Goal: Communication & Community: Participate in discussion

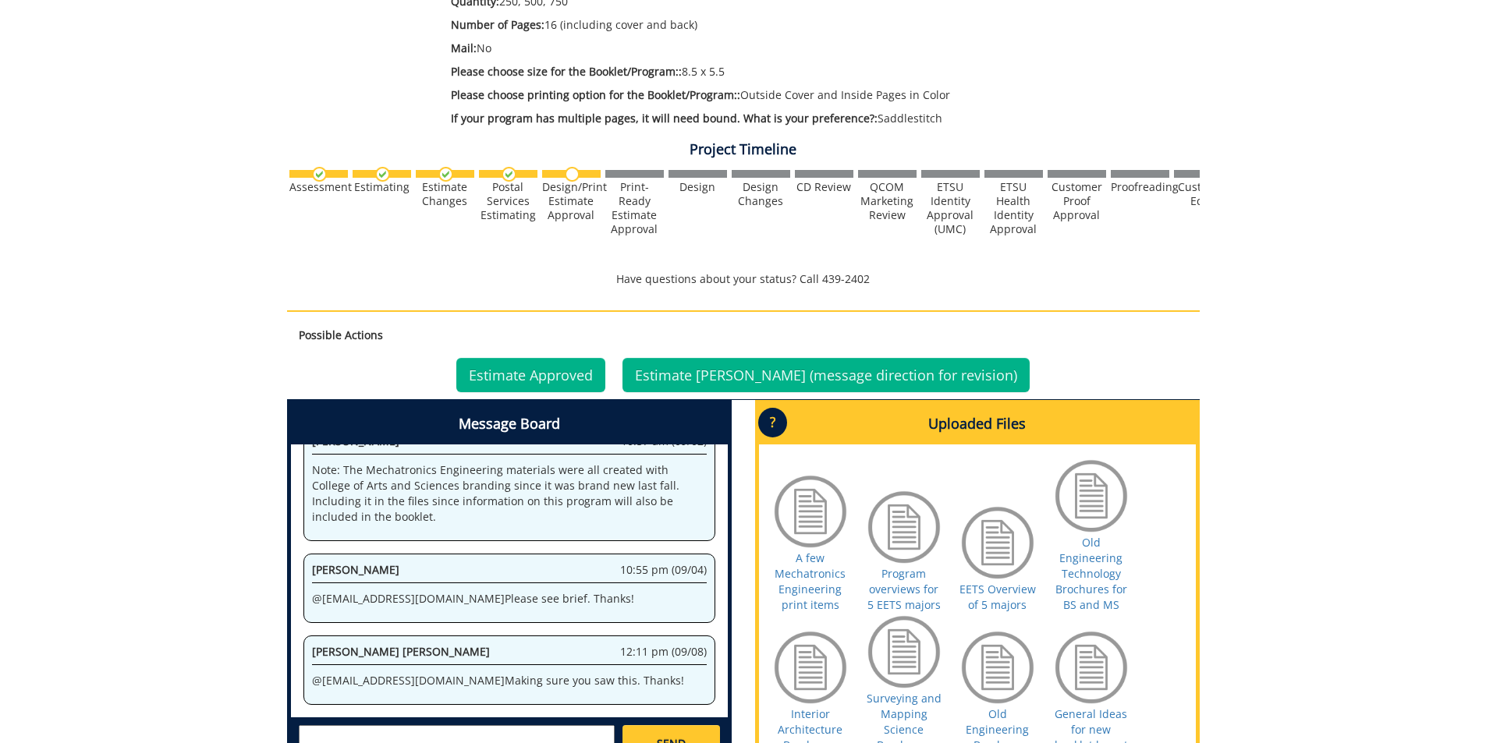
scroll to position [624, 0]
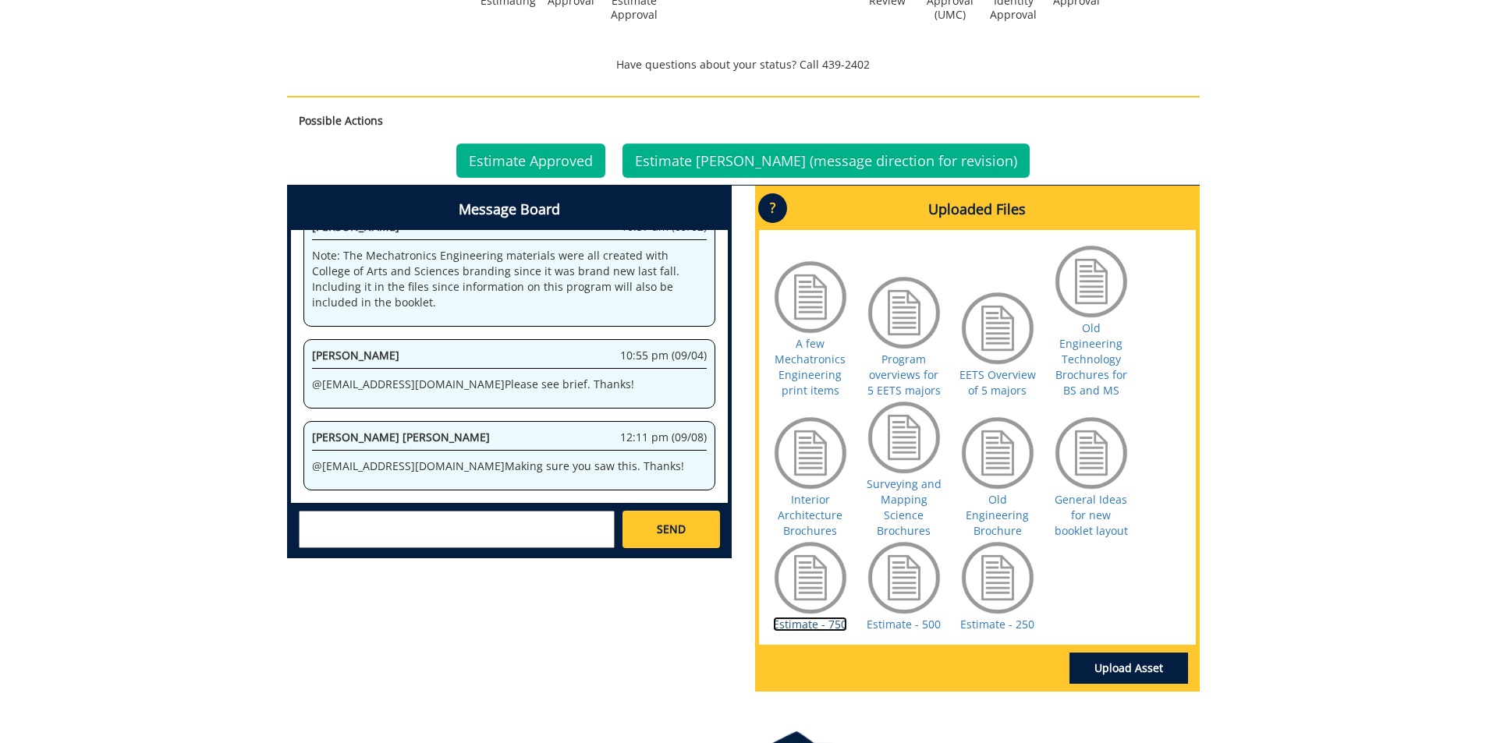
click at [825, 623] on link "Estimate - 750" at bounding box center [810, 624] width 74 height 15
click at [909, 625] on link "Estimate - 500" at bounding box center [904, 624] width 74 height 15
click at [977, 626] on link "Estimate - 250" at bounding box center [997, 624] width 74 height 15
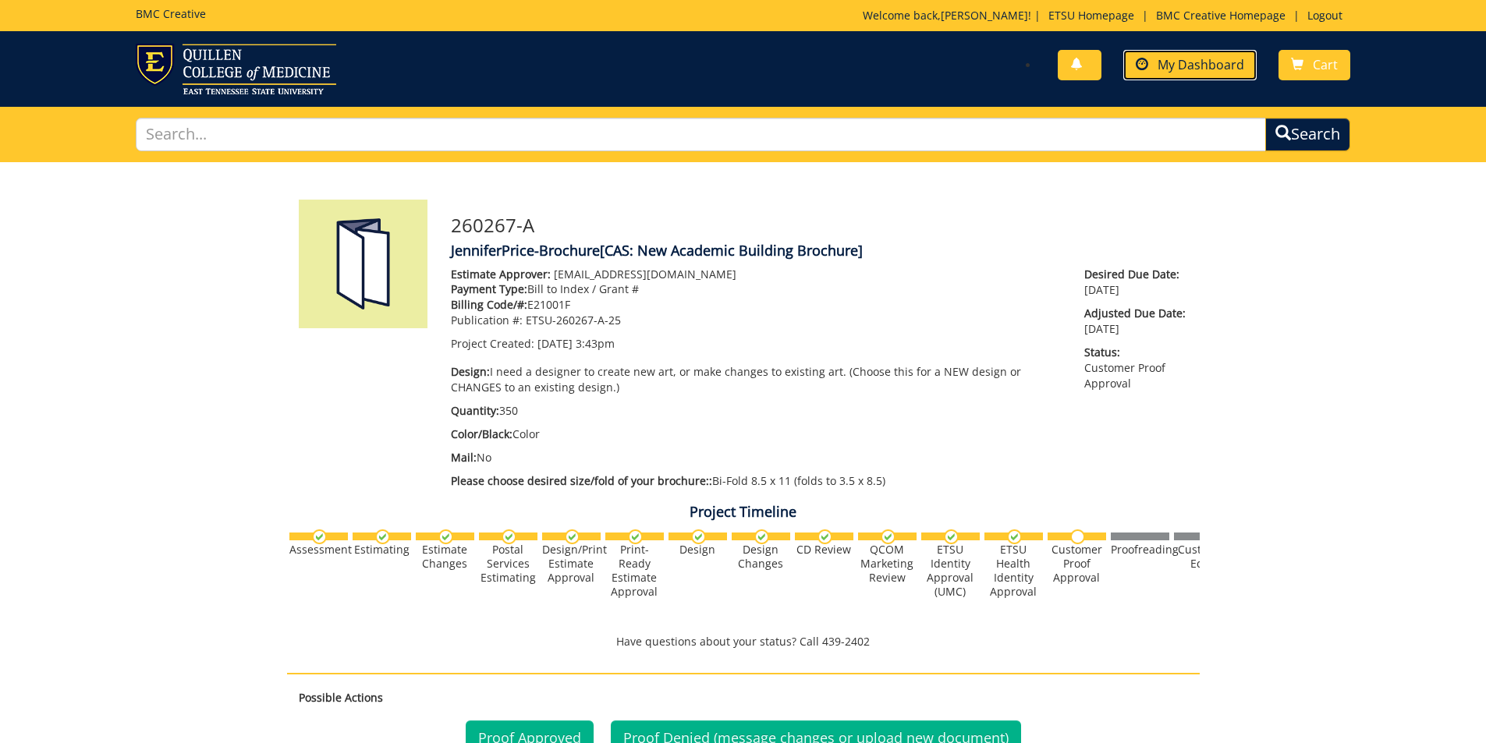
click at [1163, 66] on span "My Dashboard" at bounding box center [1200, 64] width 87 height 17
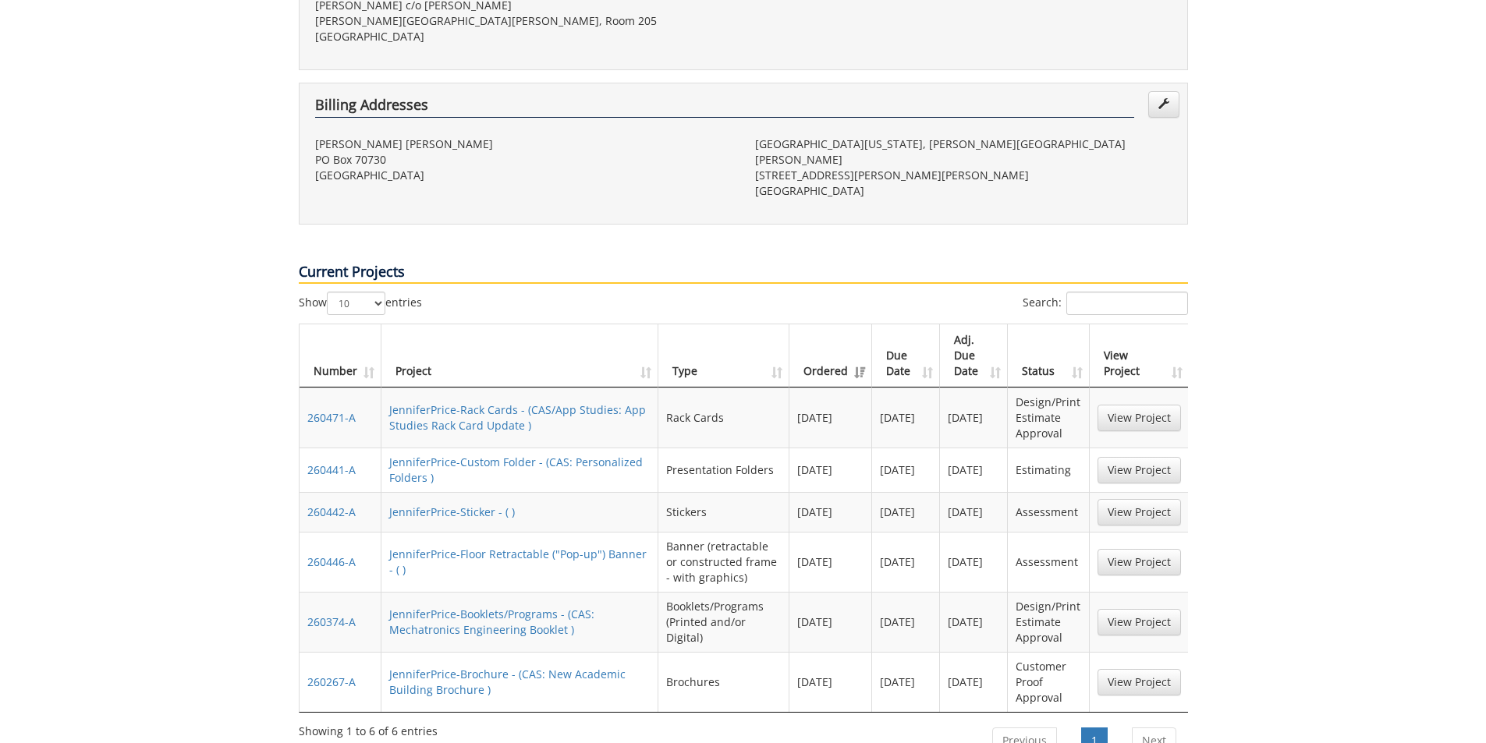
scroll to position [546, 0]
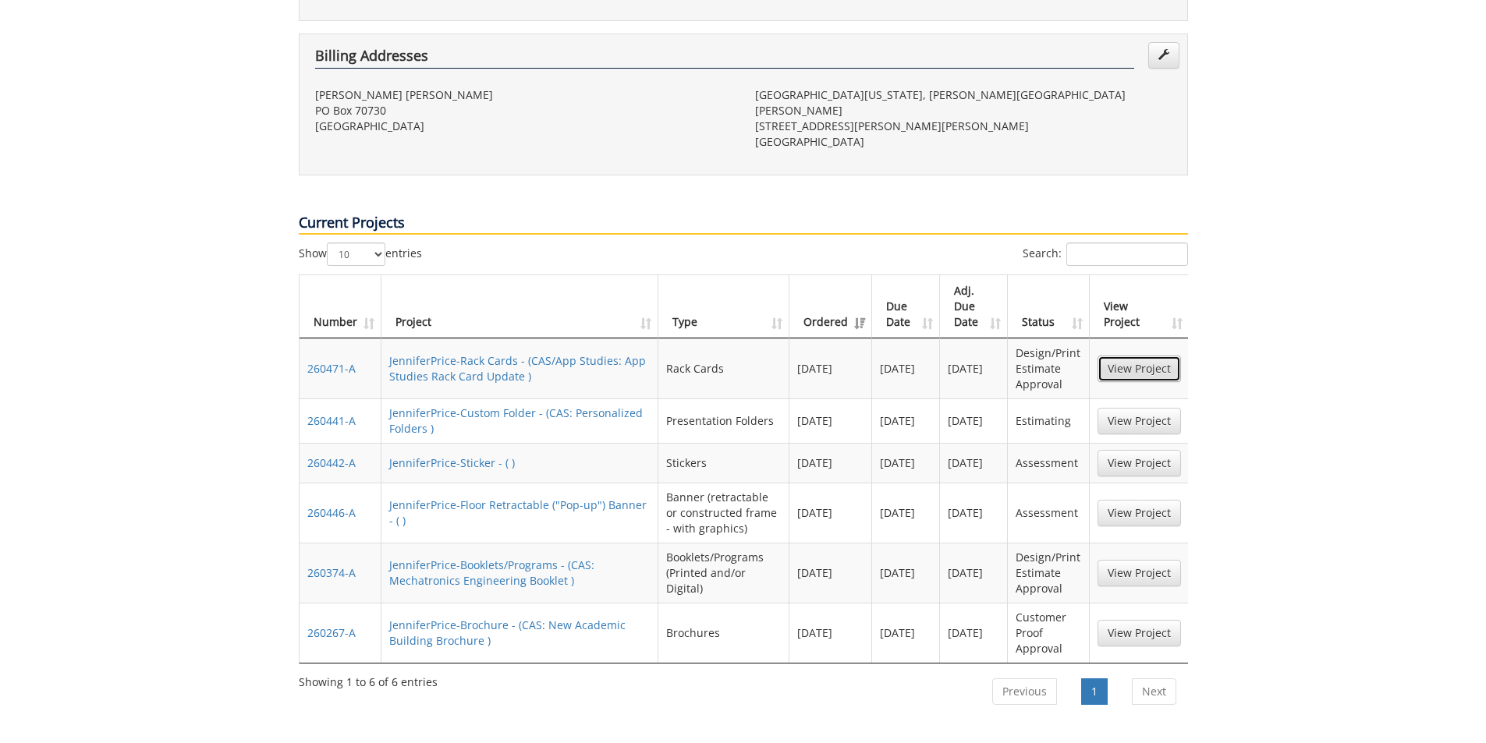
click at [1143, 356] on link "View Project" at bounding box center [1138, 369] width 83 height 27
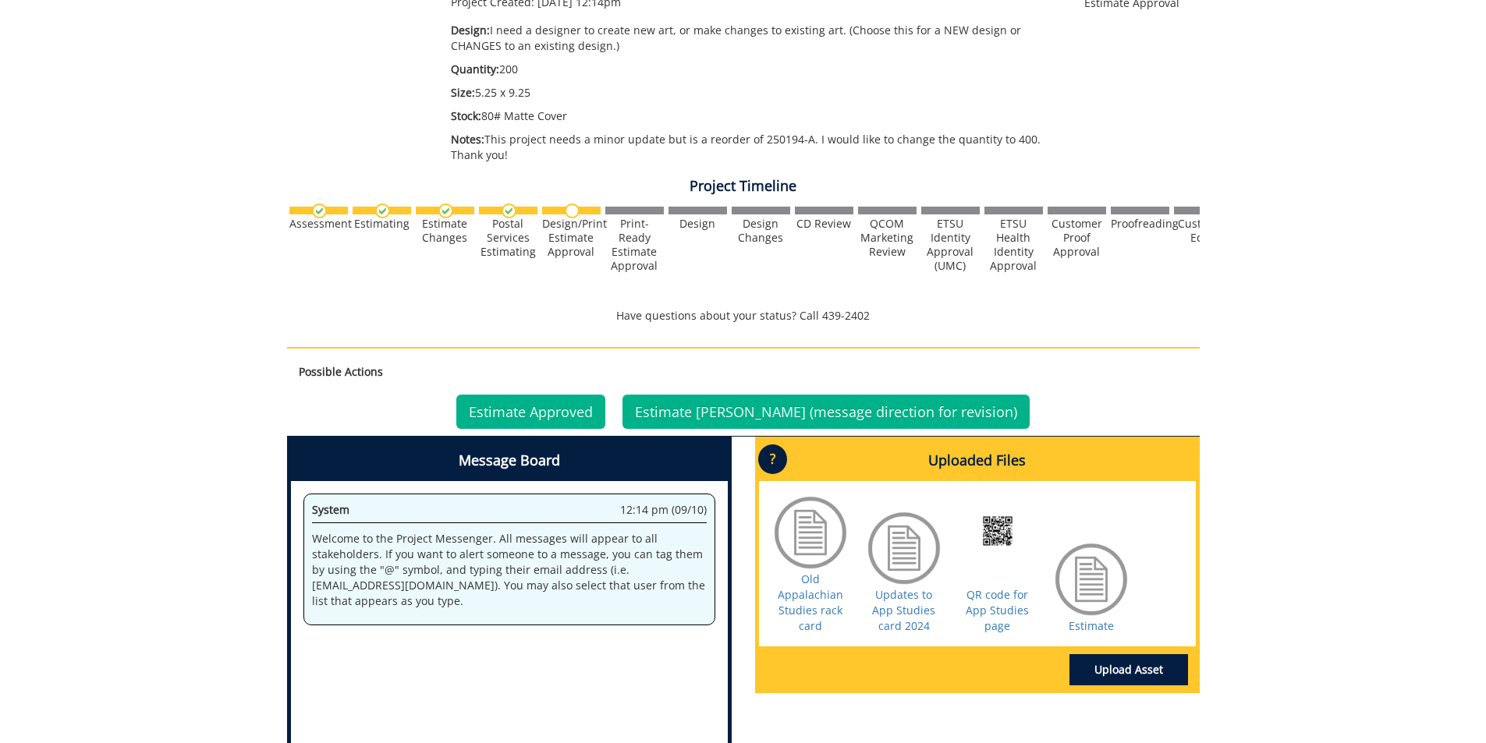
scroll to position [390, 0]
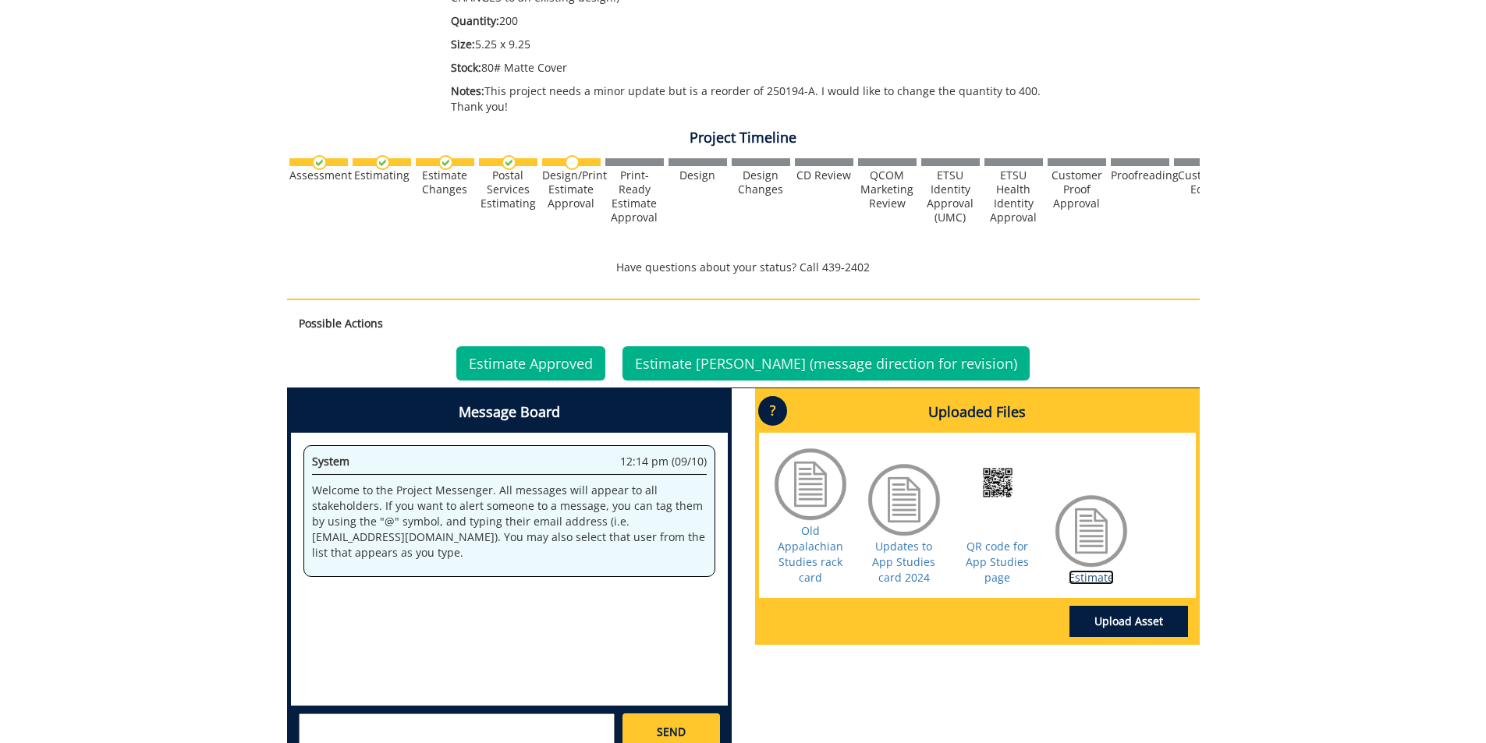
click at [1097, 581] on link "Estimate" at bounding box center [1091, 577] width 45 height 15
click at [402, 722] on textarea at bounding box center [457, 732] width 316 height 37
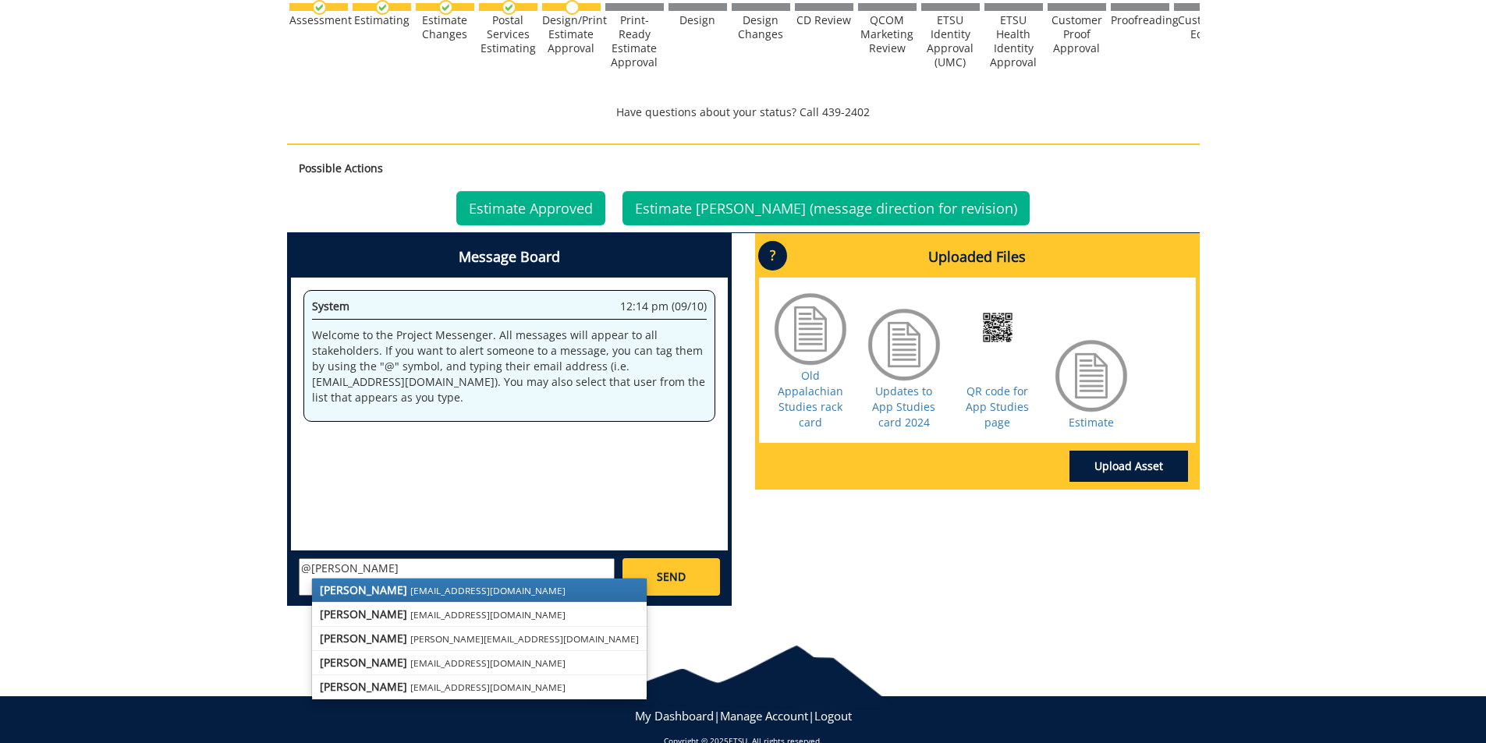
scroll to position [572, 0]
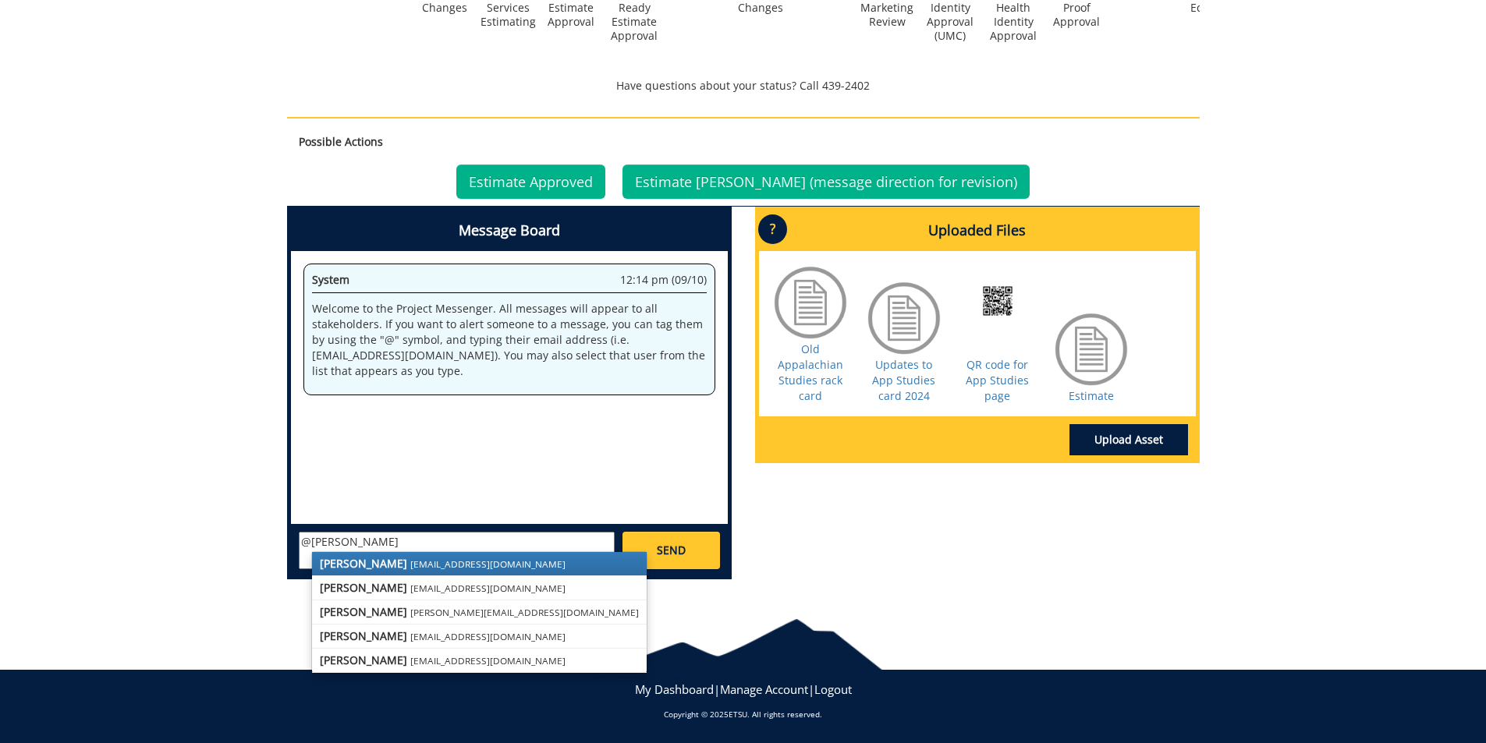
click at [413, 561] on small "[EMAIL_ADDRESS][DOMAIN_NAME]" at bounding box center [487, 564] width 155 height 12
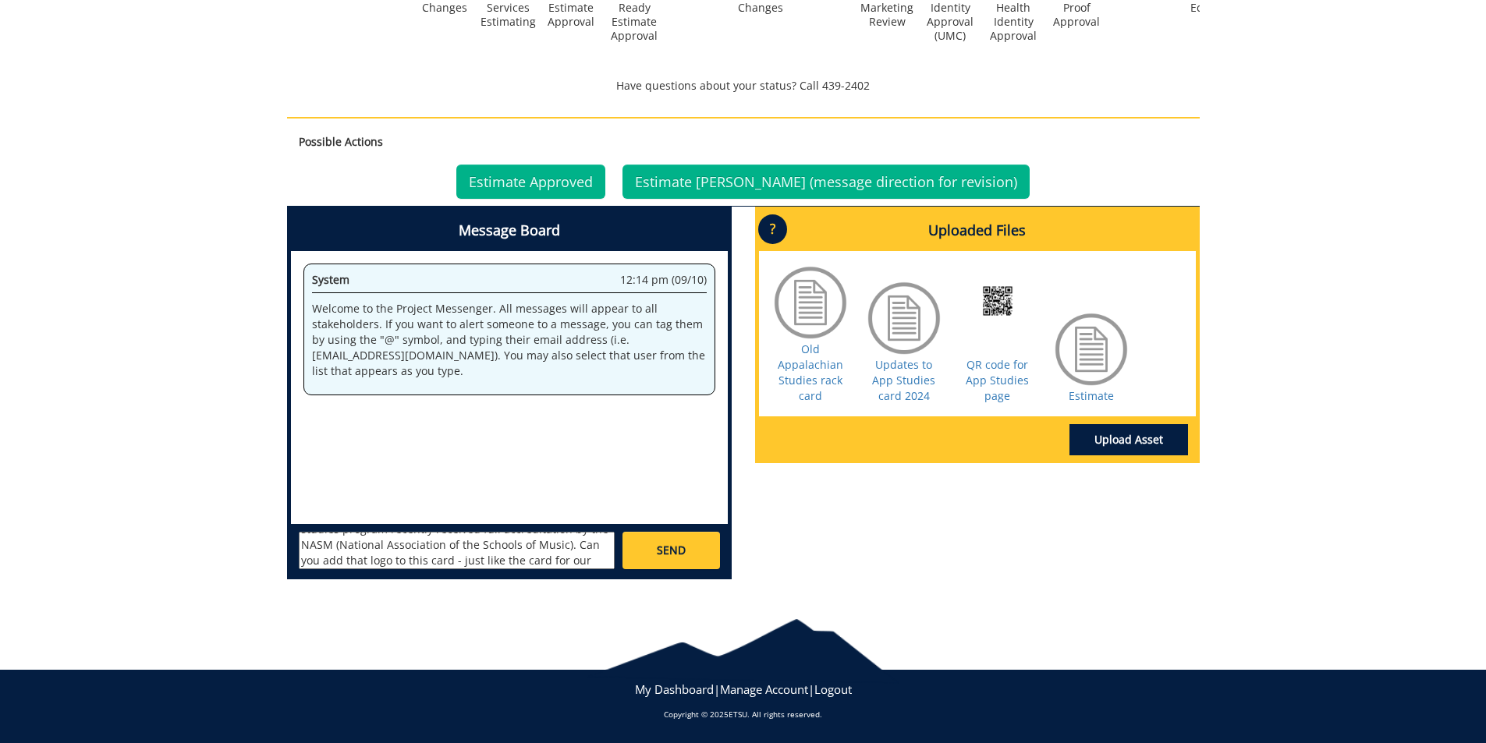
scroll to position [59, 0]
type textarea "@[EMAIL_ADDRESS][DOMAIN_NAME] @[EMAIL_ADDRESS][DOMAIN_NAME] Our bluegrass, old-…"
click at [679, 555] on span "SEND" at bounding box center [671, 551] width 29 height 16
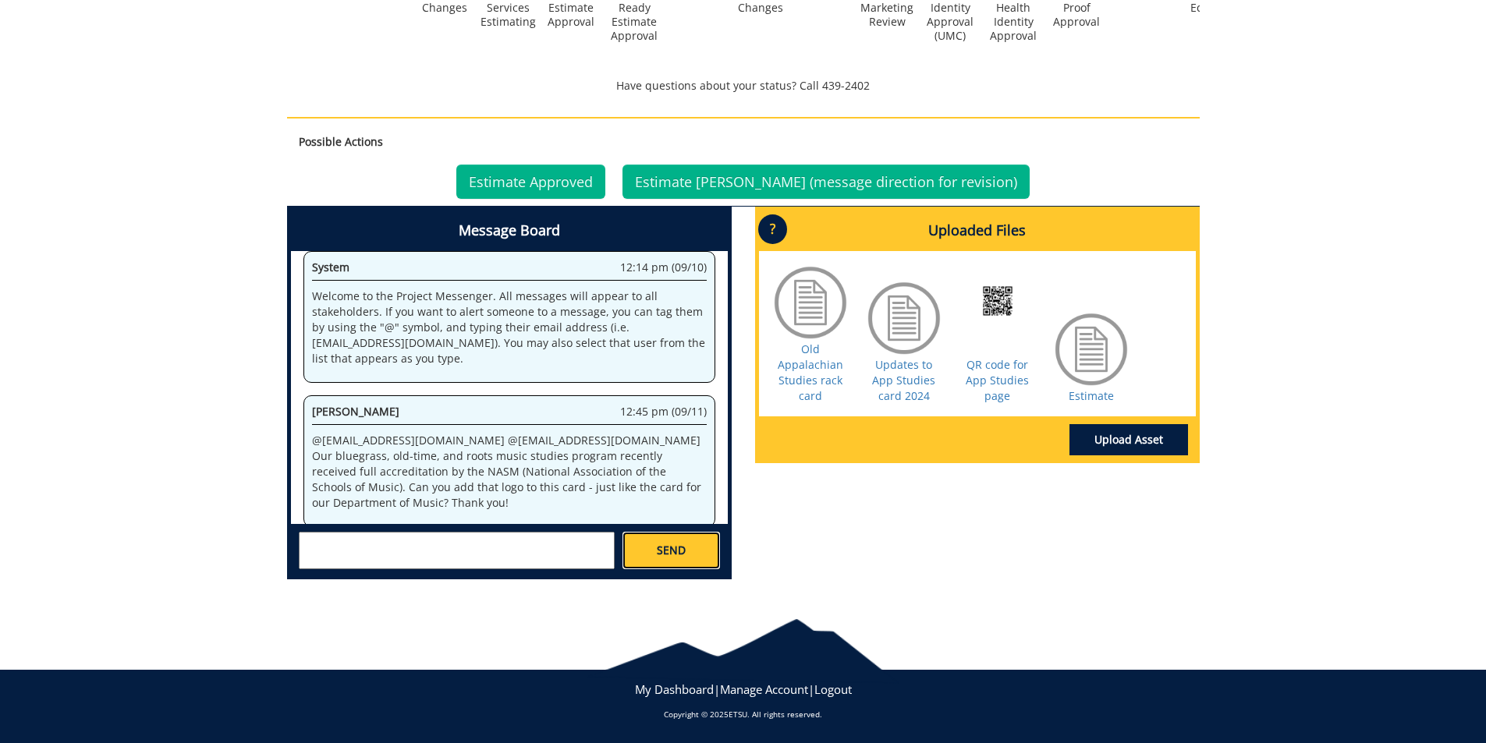
scroll to position [558, 0]
